Goal: Task Accomplishment & Management: Use online tool/utility

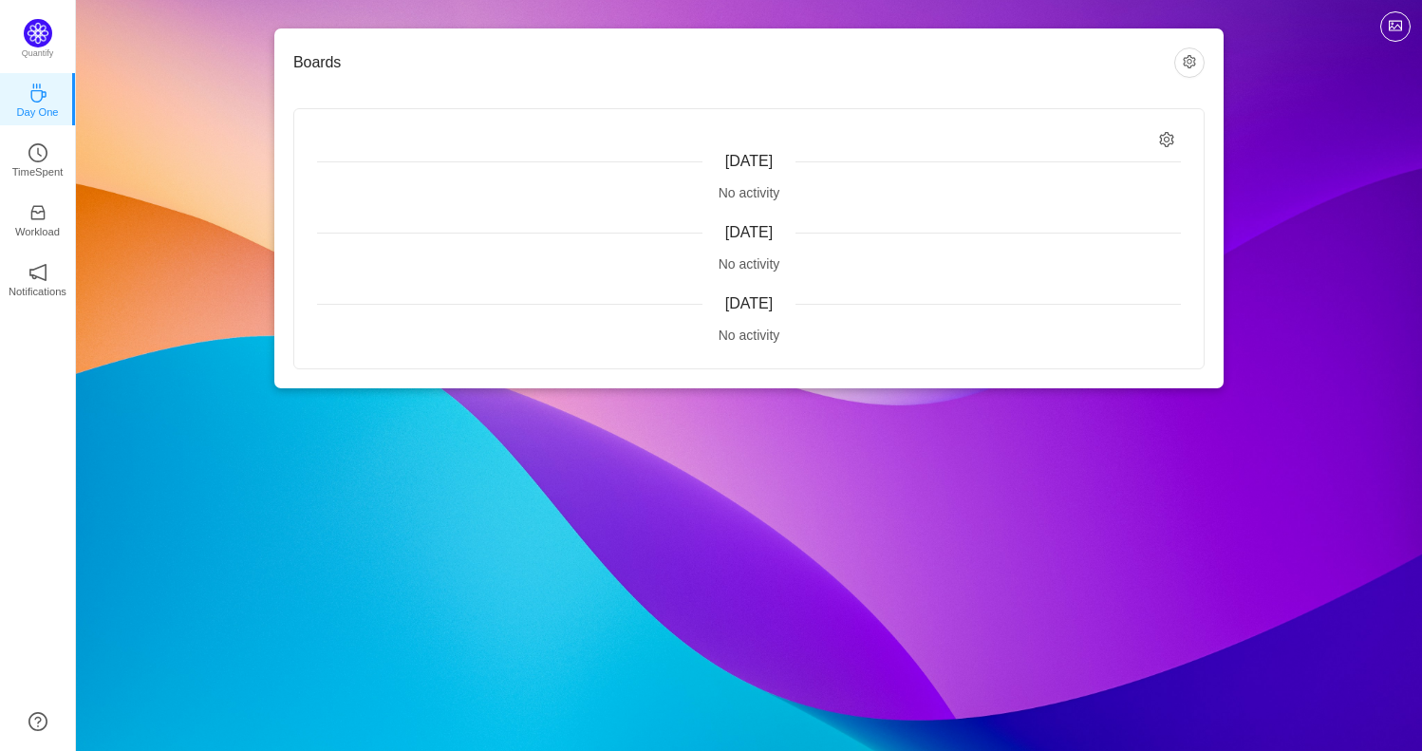
click at [745, 154] on span "[DATE]" at bounding box center [748, 161] width 47 height 16
click at [853, 156] on div "[DATE]" at bounding box center [749, 161] width 864 height 23
click at [747, 198] on div "No activity" at bounding box center [749, 193] width 864 height 20
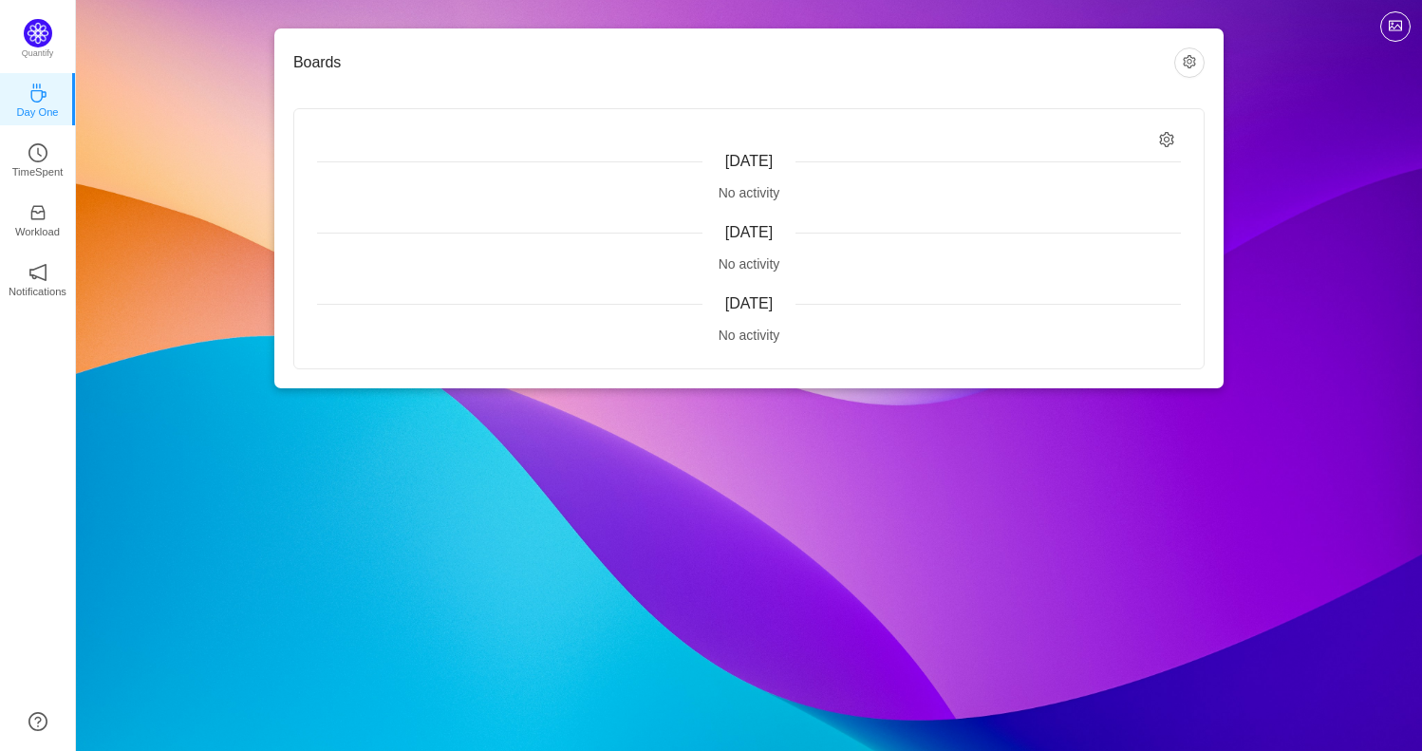
click at [582, 186] on div "No activity" at bounding box center [749, 193] width 864 height 20
click at [28, 151] on link "TimeSpent" at bounding box center [37, 158] width 19 height 19
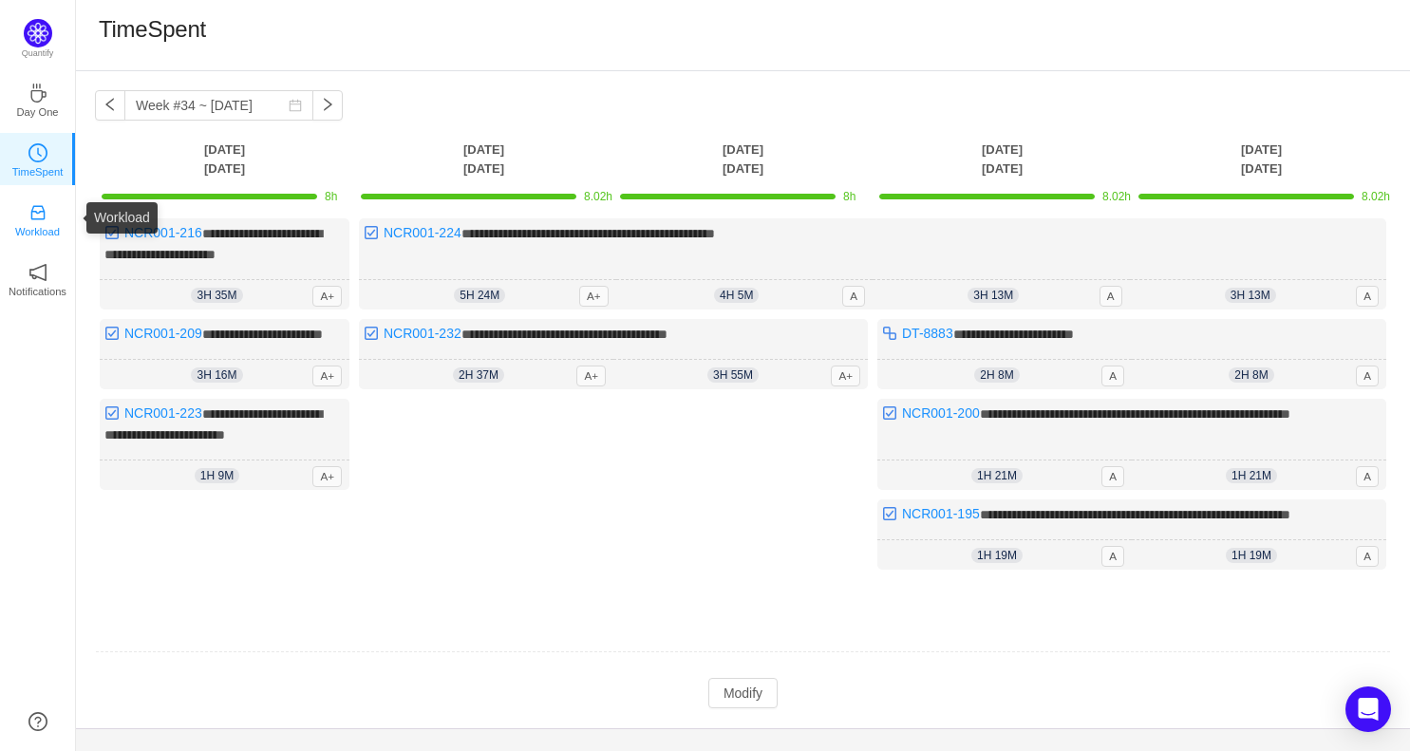
click at [46, 225] on p "Workload" at bounding box center [37, 231] width 45 height 17
